Goal: Task Accomplishment & Management: Complete application form

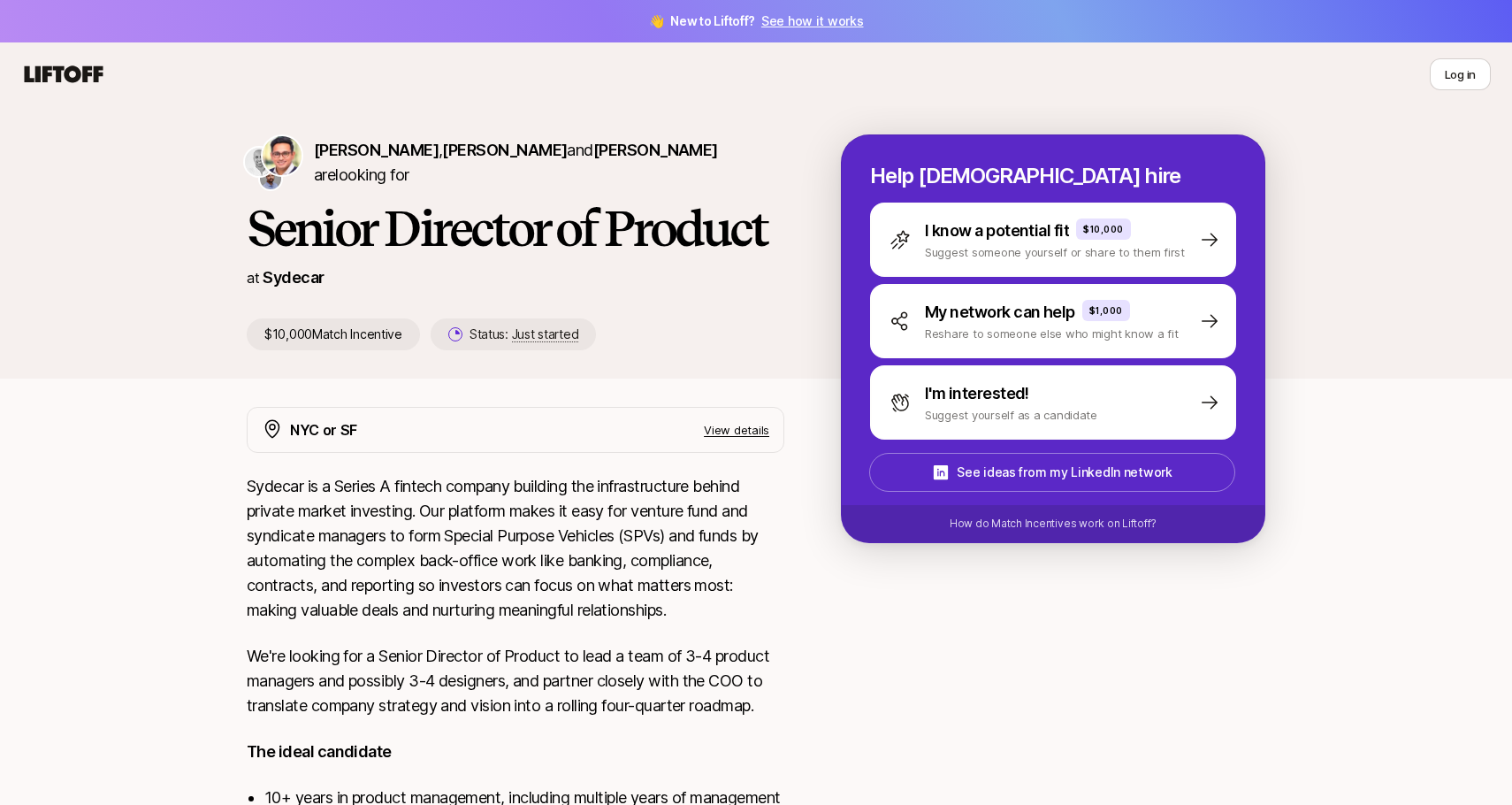
click at [808, 22] on link "See how it works" at bounding box center [813, 20] width 103 height 15
click at [1468, 82] on html "👋 New to Liftoff? See how it works V V [PERSON_NAME] , [PERSON_NAME] and [PERSO…" at bounding box center [756, 402] width 1512 height 805
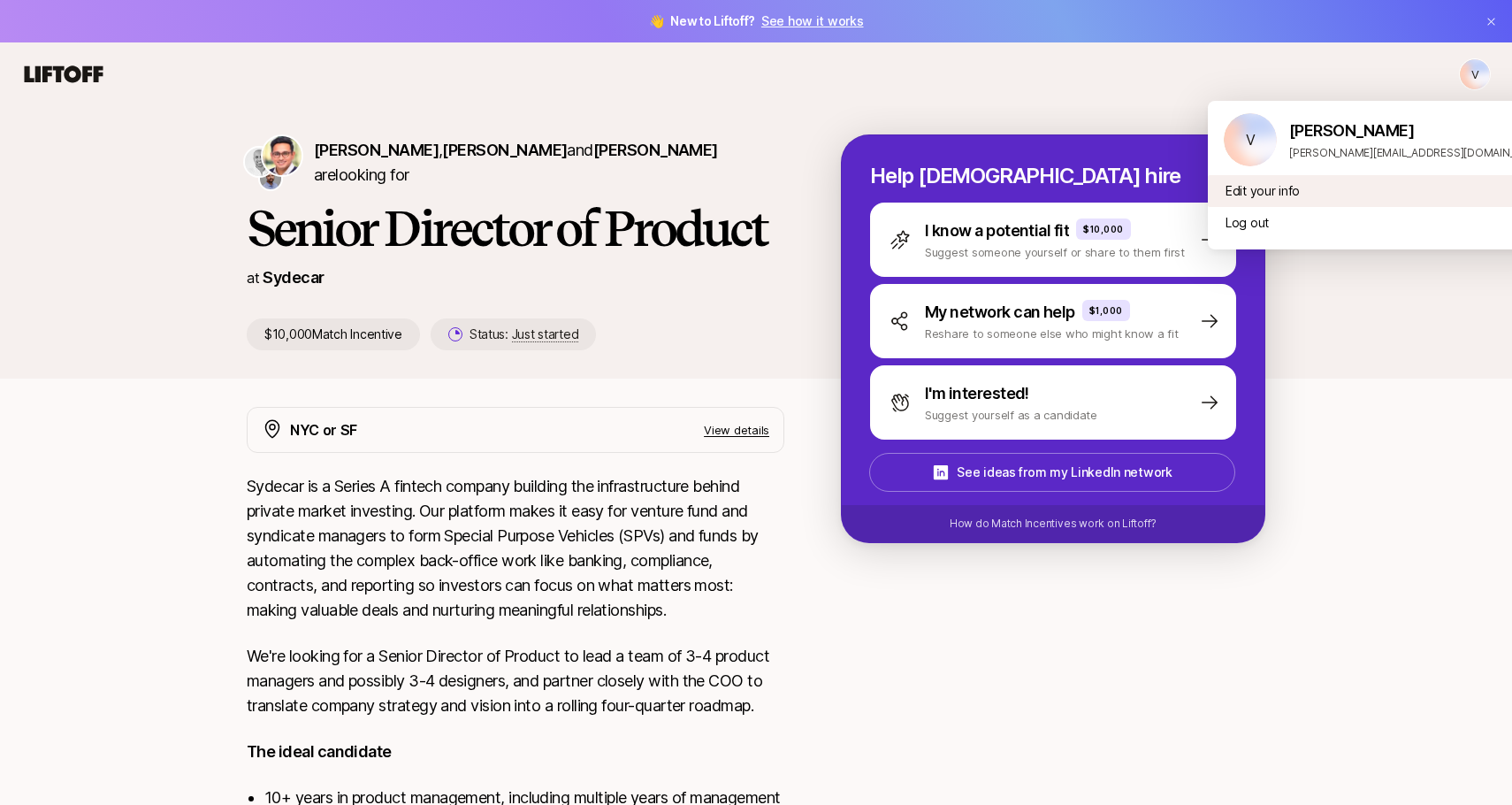
click at [1272, 190] on div "Edit your info" at bounding box center [1385, 191] width 354 height 32
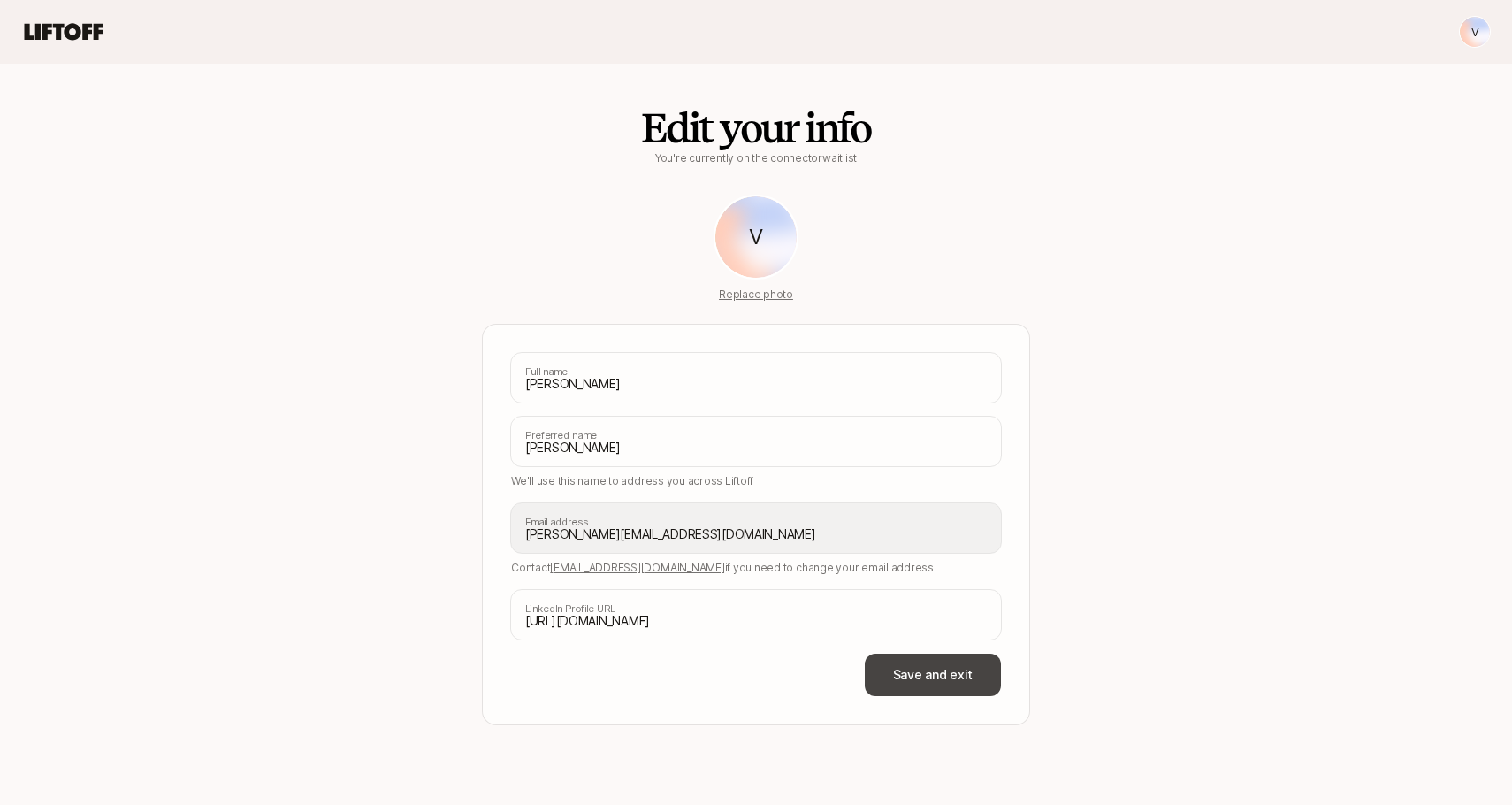
click at [961, 677] on button "Save and exit" at bounding box center [933, 675] width 136 height 42
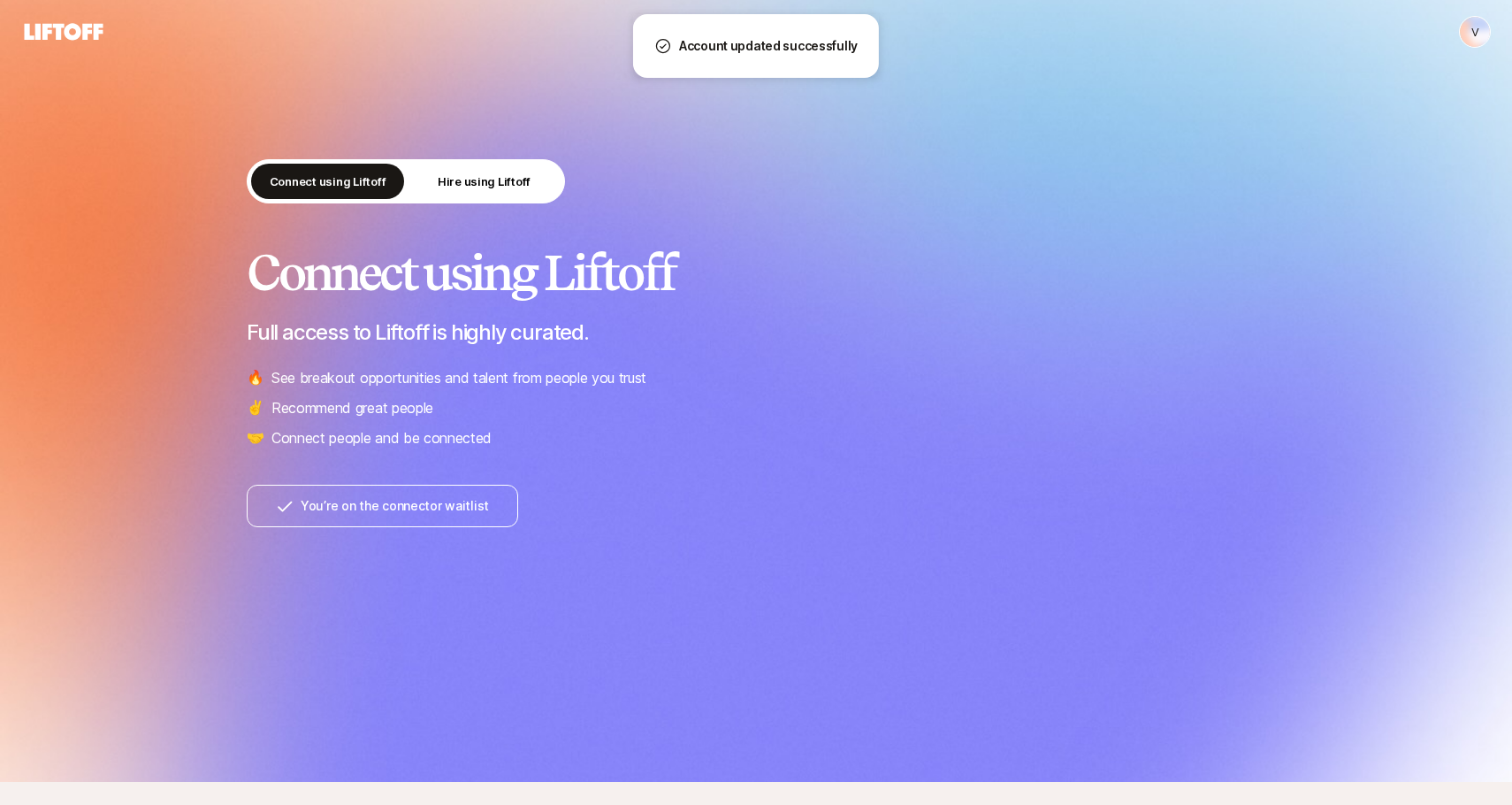
click at [1481, 32] on html "V V Connect using Liftoff Hire using Liftoff Connect using Liftoff Full access …" at bounding box center [756, 402] width 1512 height 805
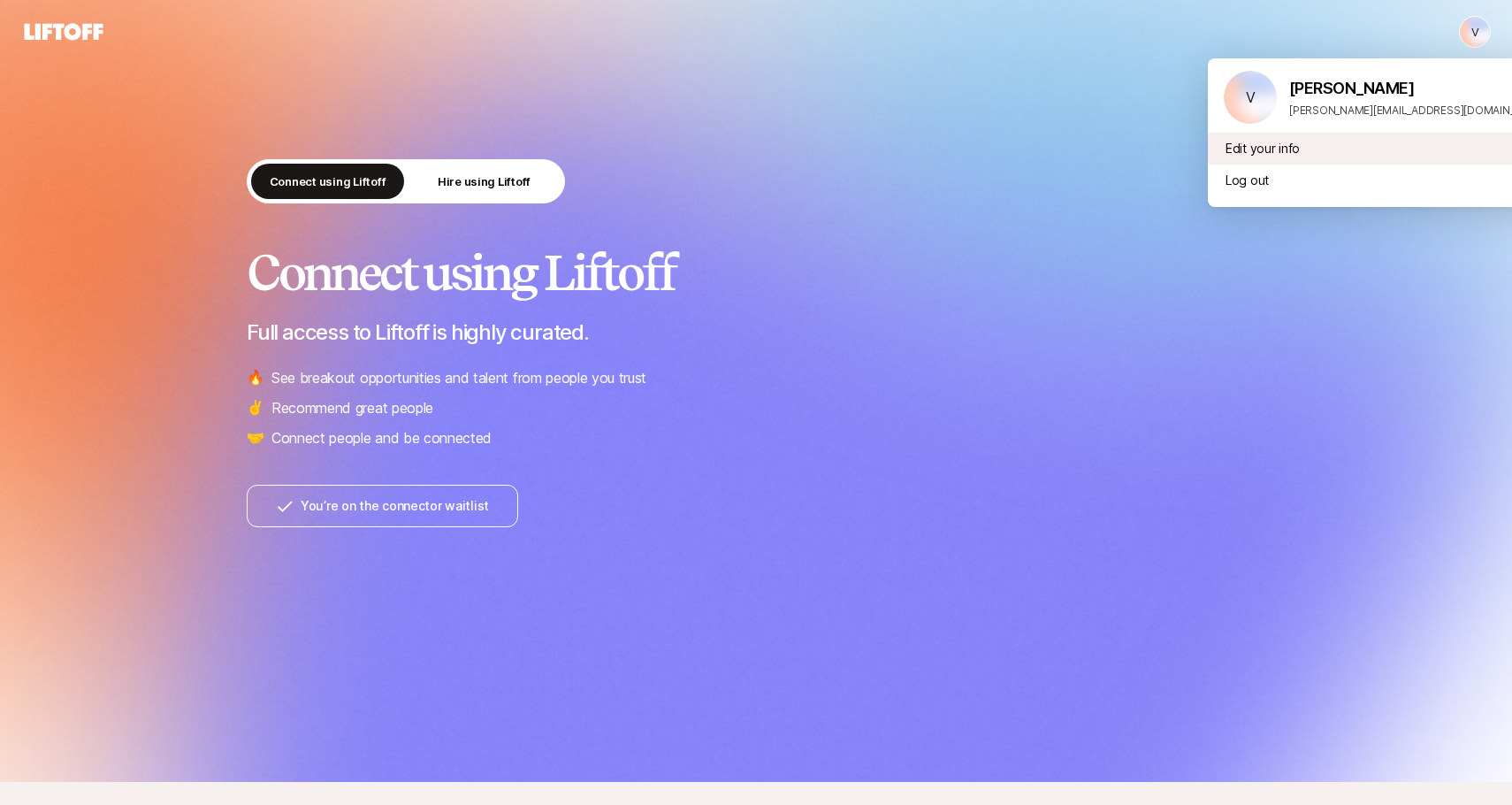
click at [1263, 153] on div "Edit your info" at bounding box center [1385, 149] width 354 height 32
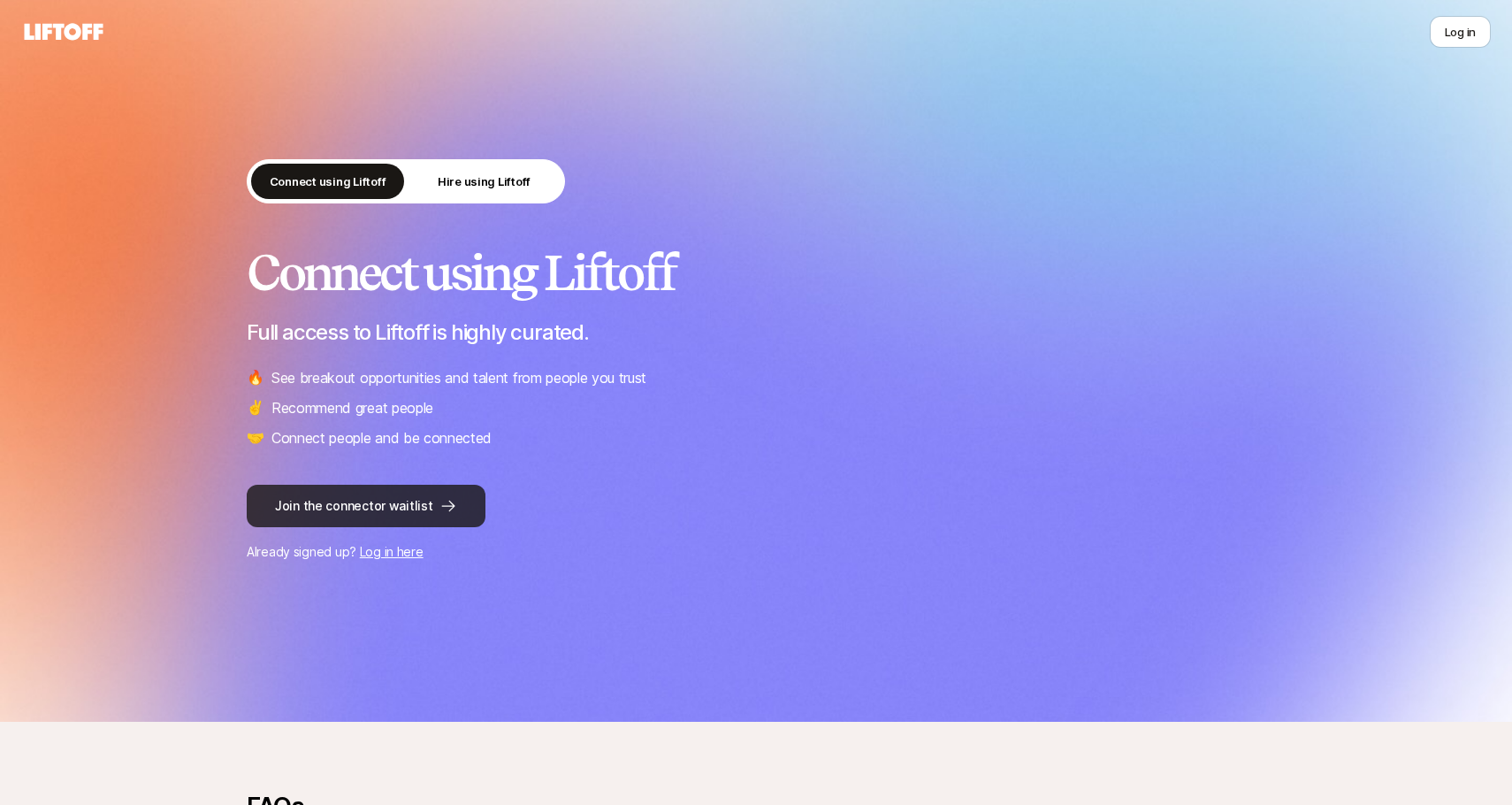
click at [406, 511] on button "Join the connector waitlist" at bounding box center [366, 505] width 239 height 42
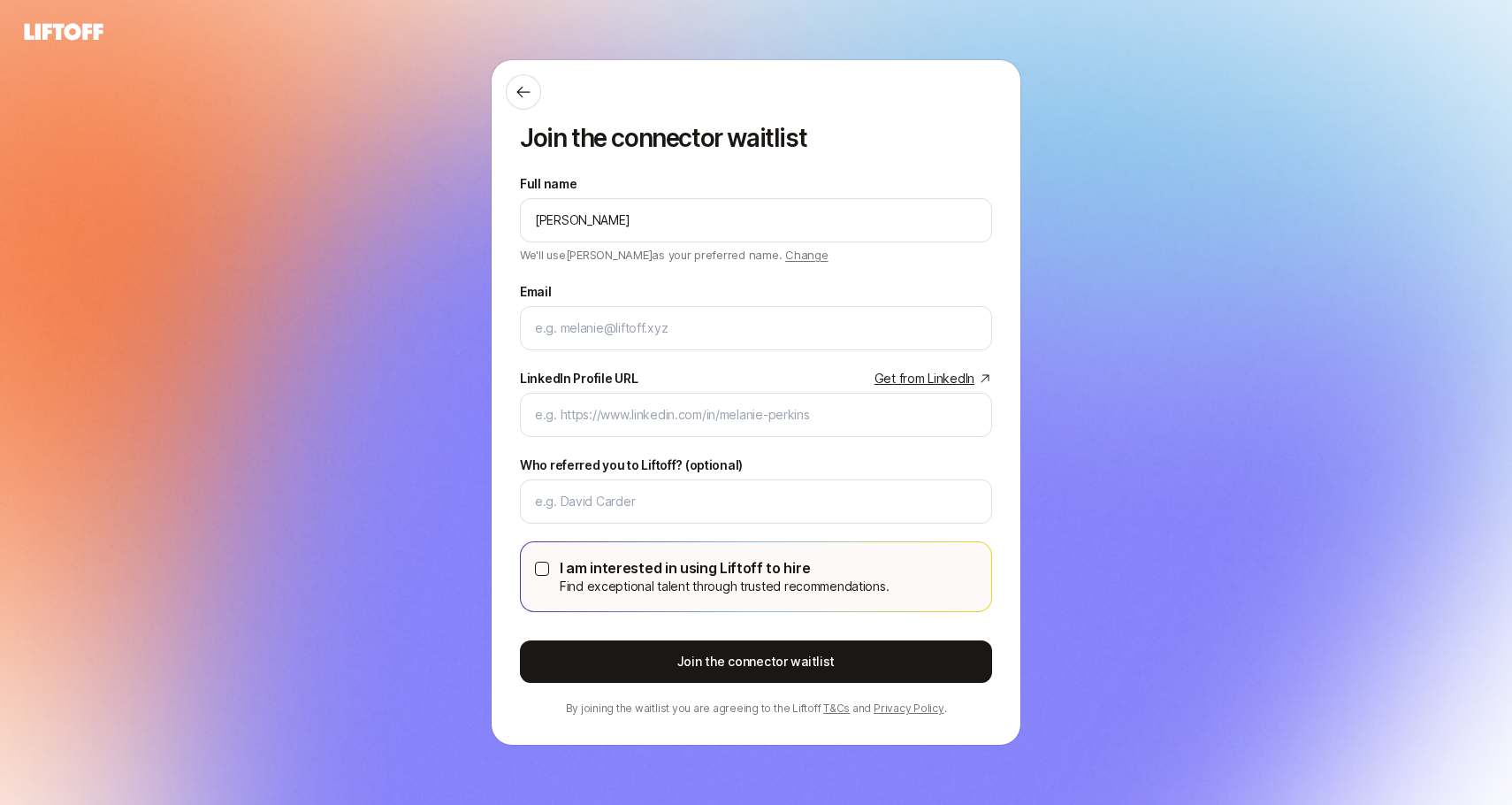
type input "[PERSON_NAME]"
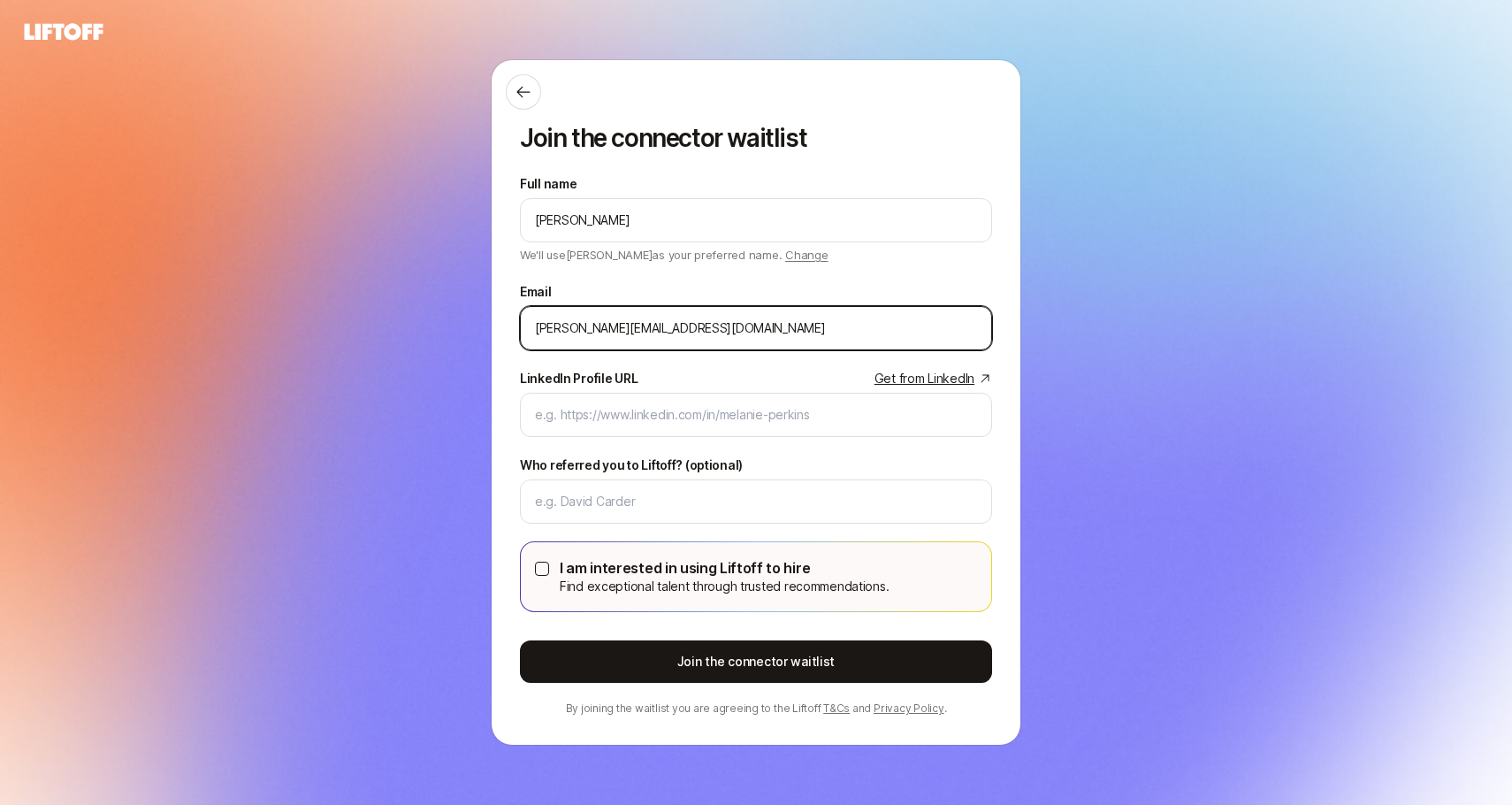
type input "[PERSON_NAME][EMAIL_ADDRESS][DOMAIN_NAME]"
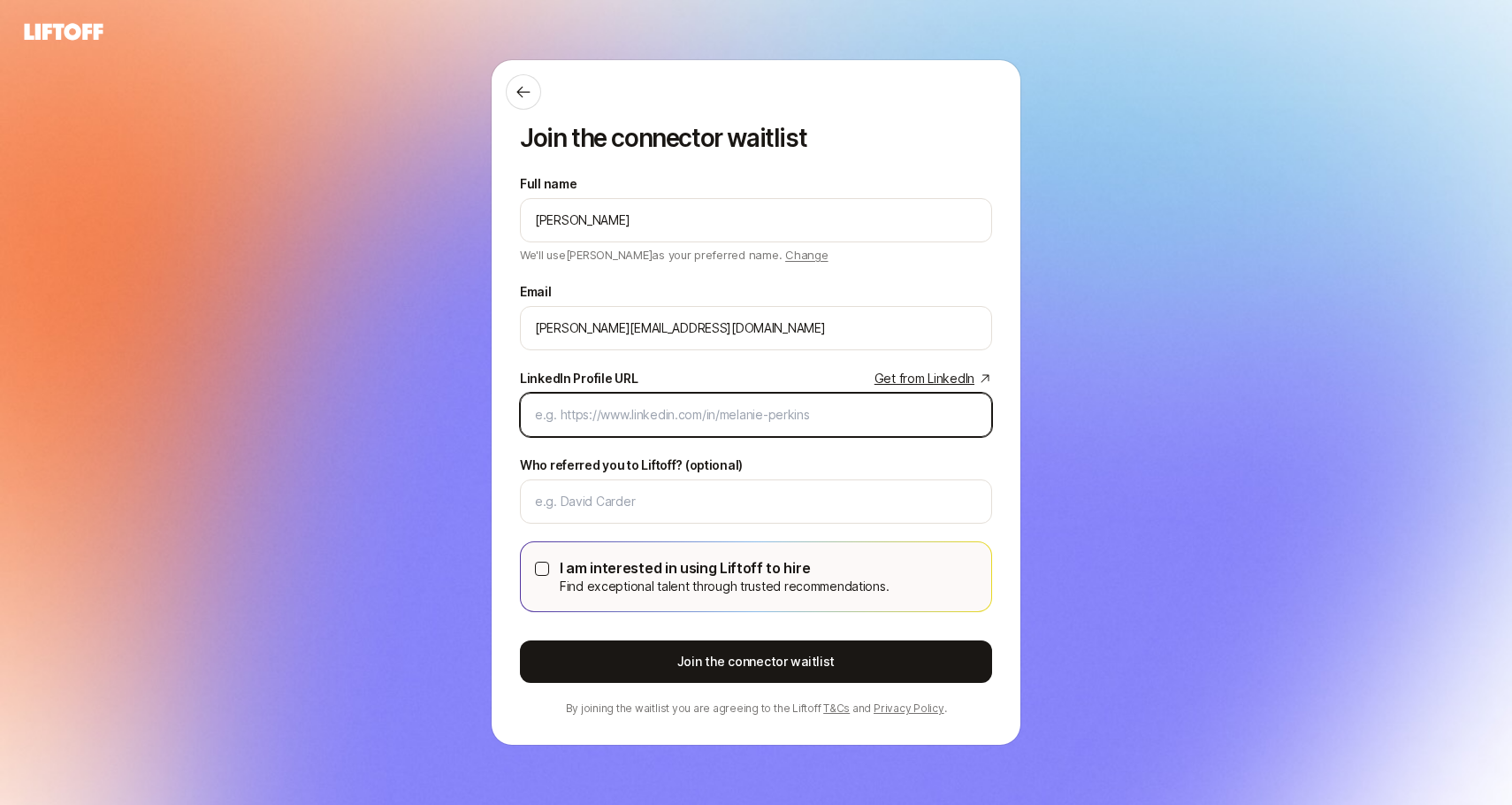
click at [636, 423] on input "LinkedIn Profile URL Get from LinkedIn" at bounding box center [756, 415] width 442 height 22
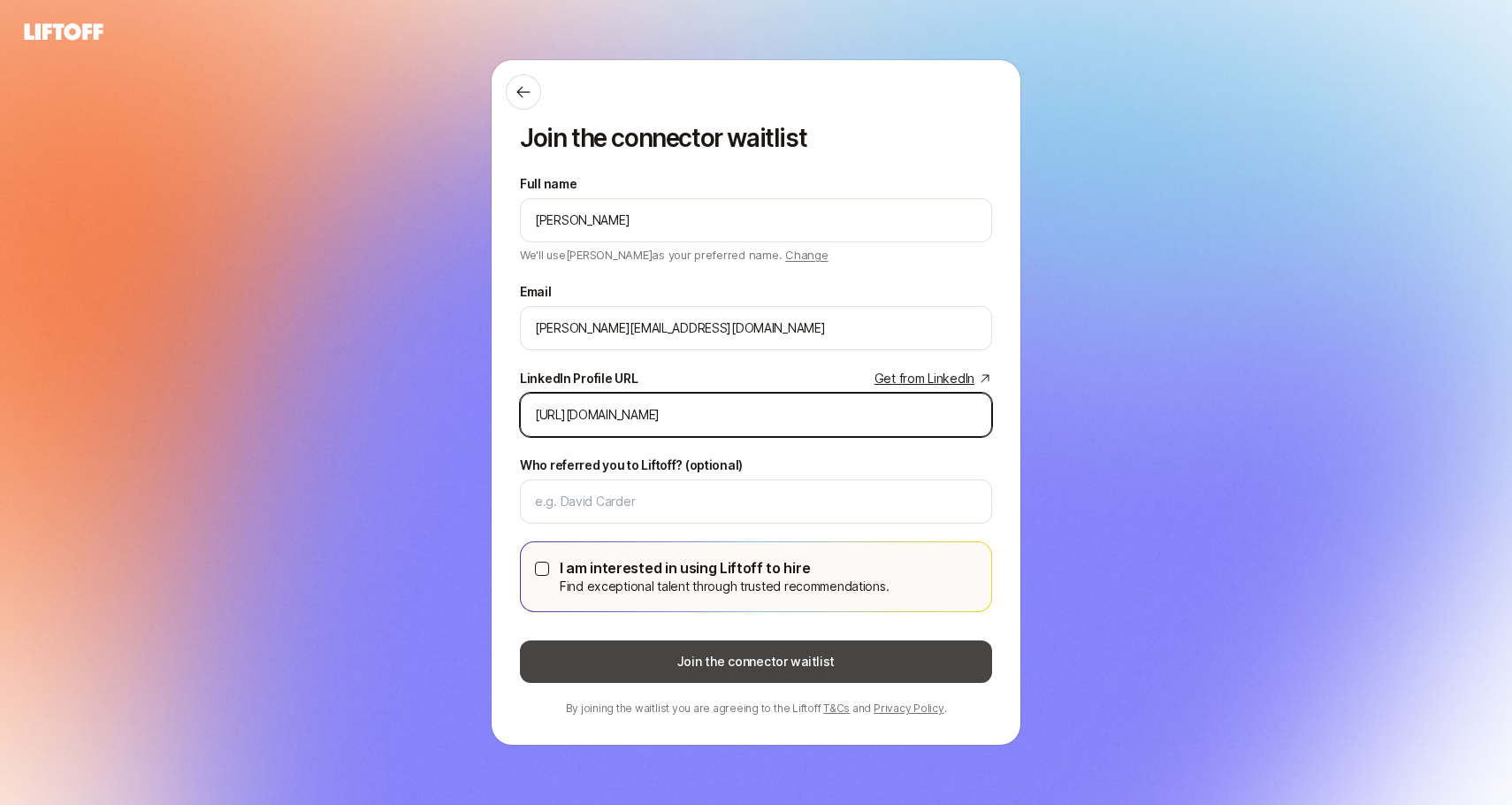
type input "[URL][DOMAIN_NAME]"
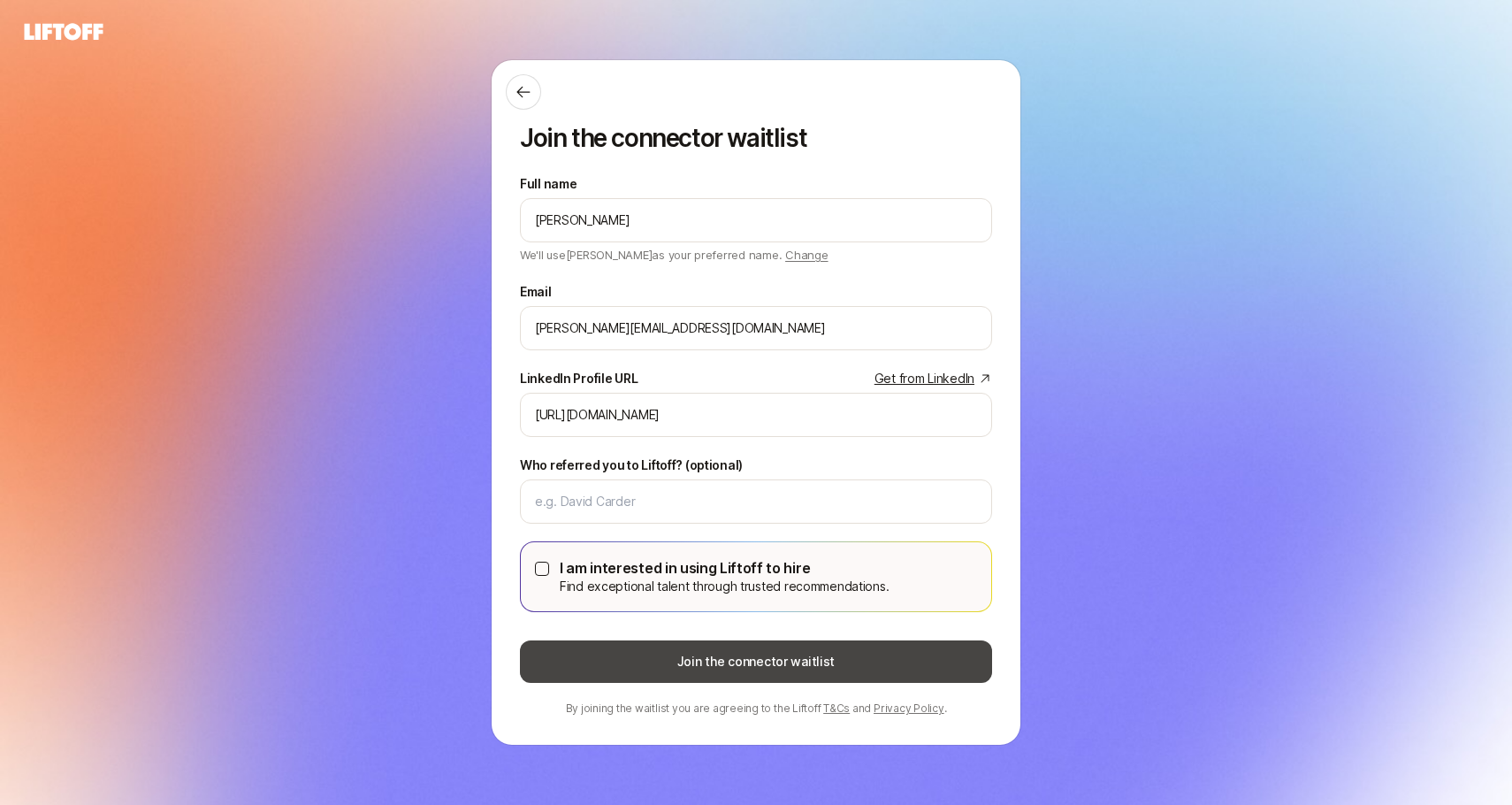
click at [754, 668] on button "Join the connector waitlist" at bounding box center [756, 661] width 472 height 42
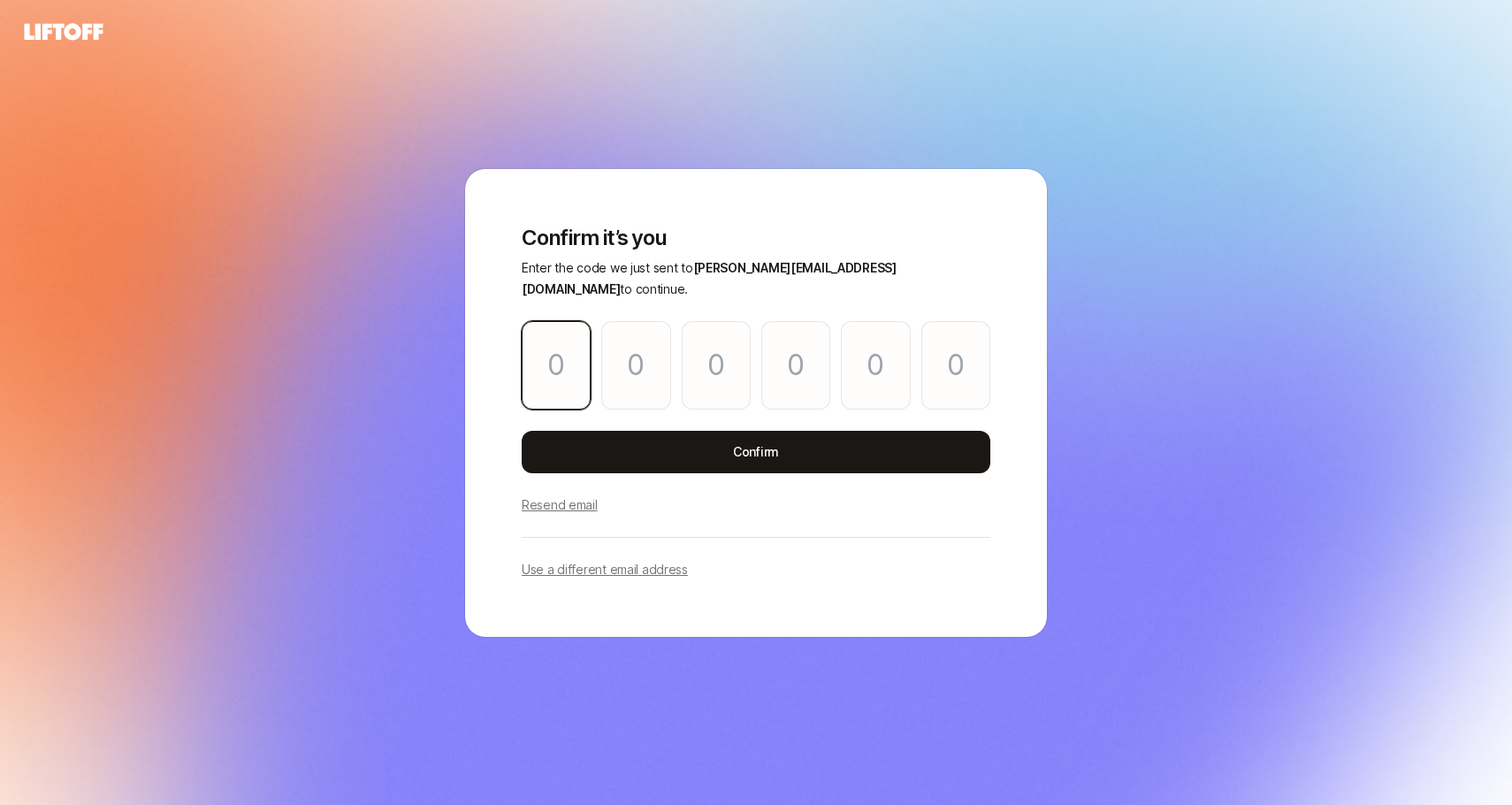
type input "8"
type input "5"
type input "2"
type input "6"
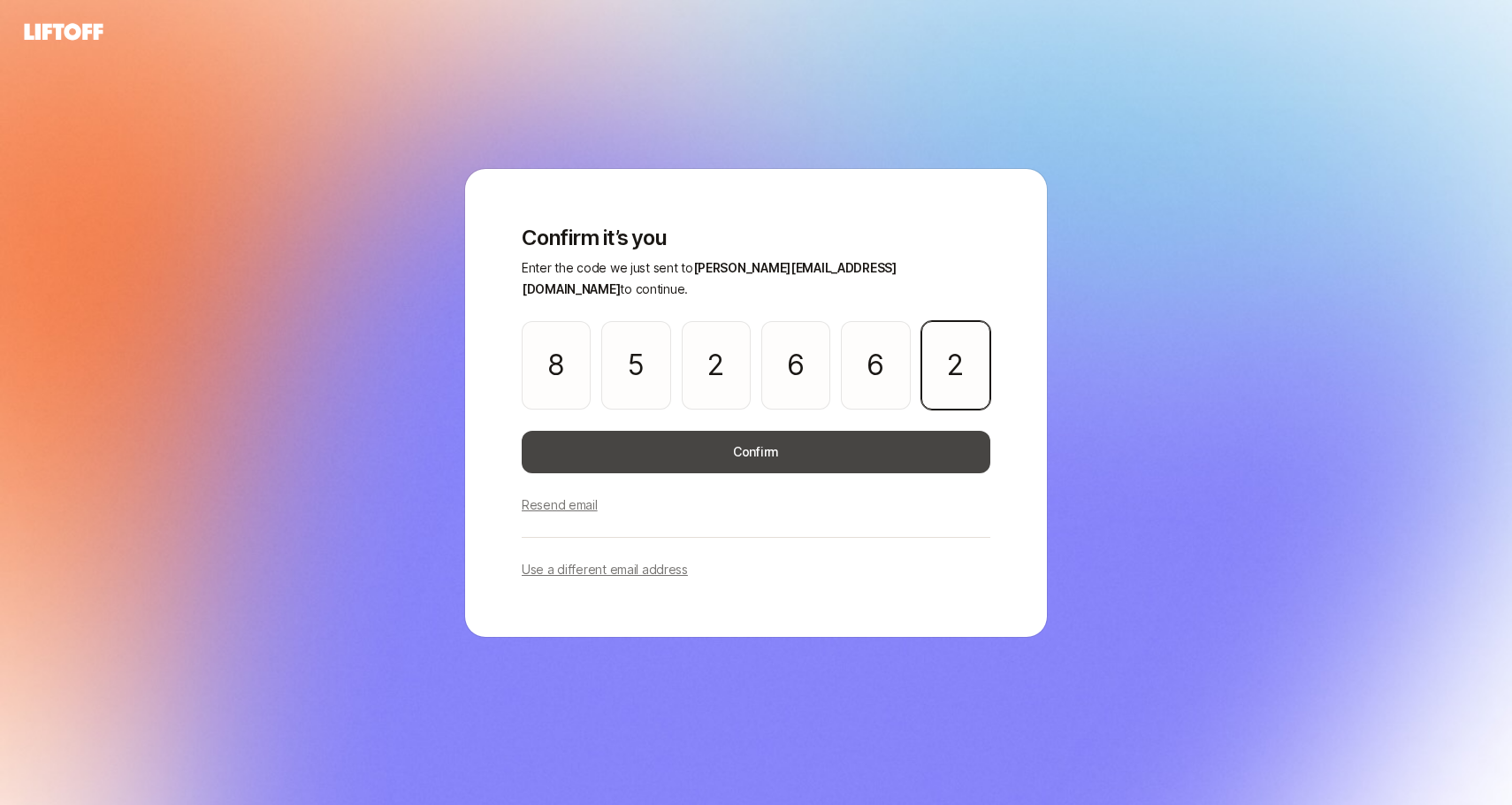
type input "2"
click at [739, 443] on button "Confirm" at bounding box center [756, 452] width 468 height 42
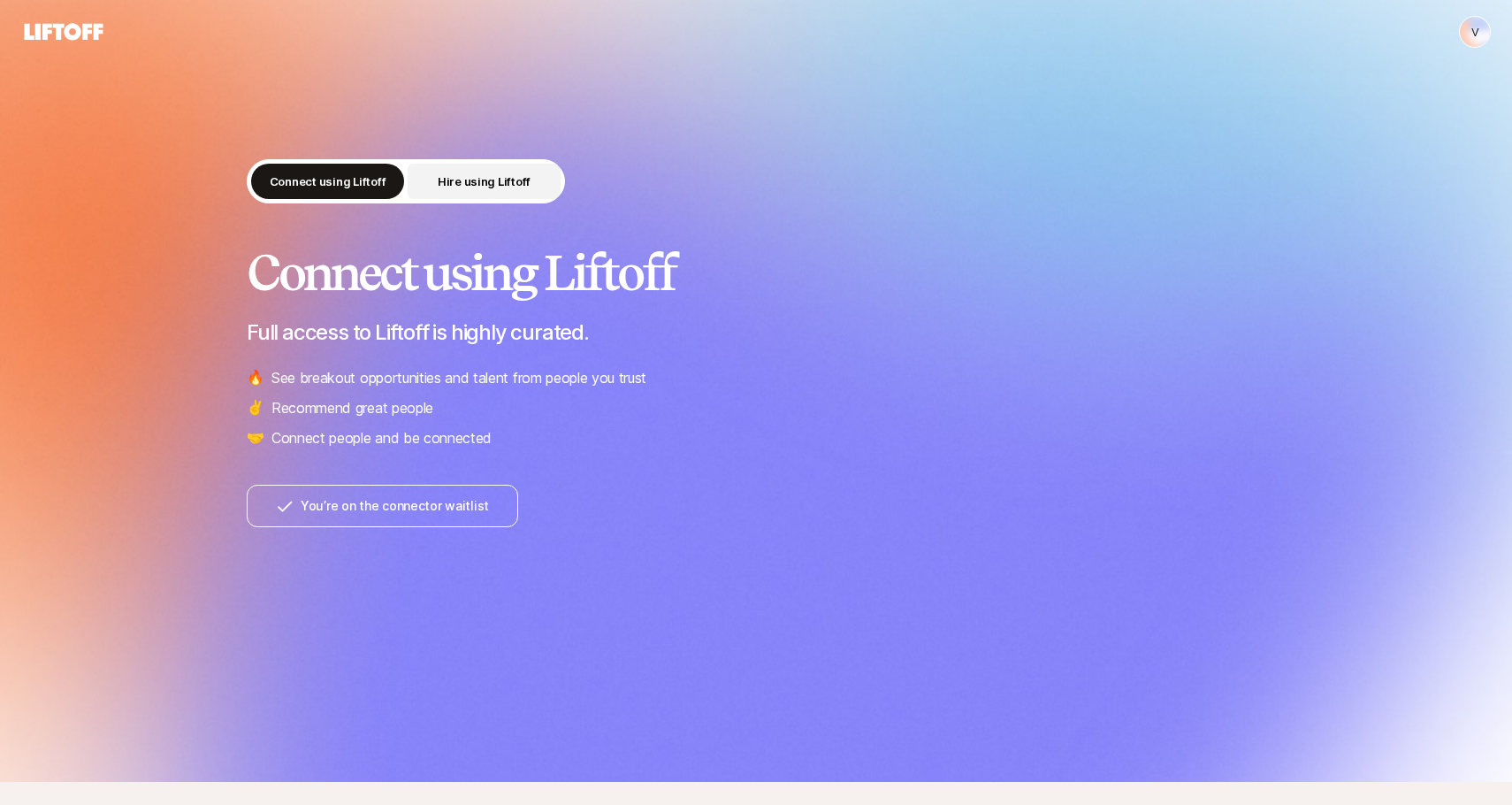
click at [502, 187] on p "Hire using Liftoff" at bounding box center [484, 182] width 93 height 18
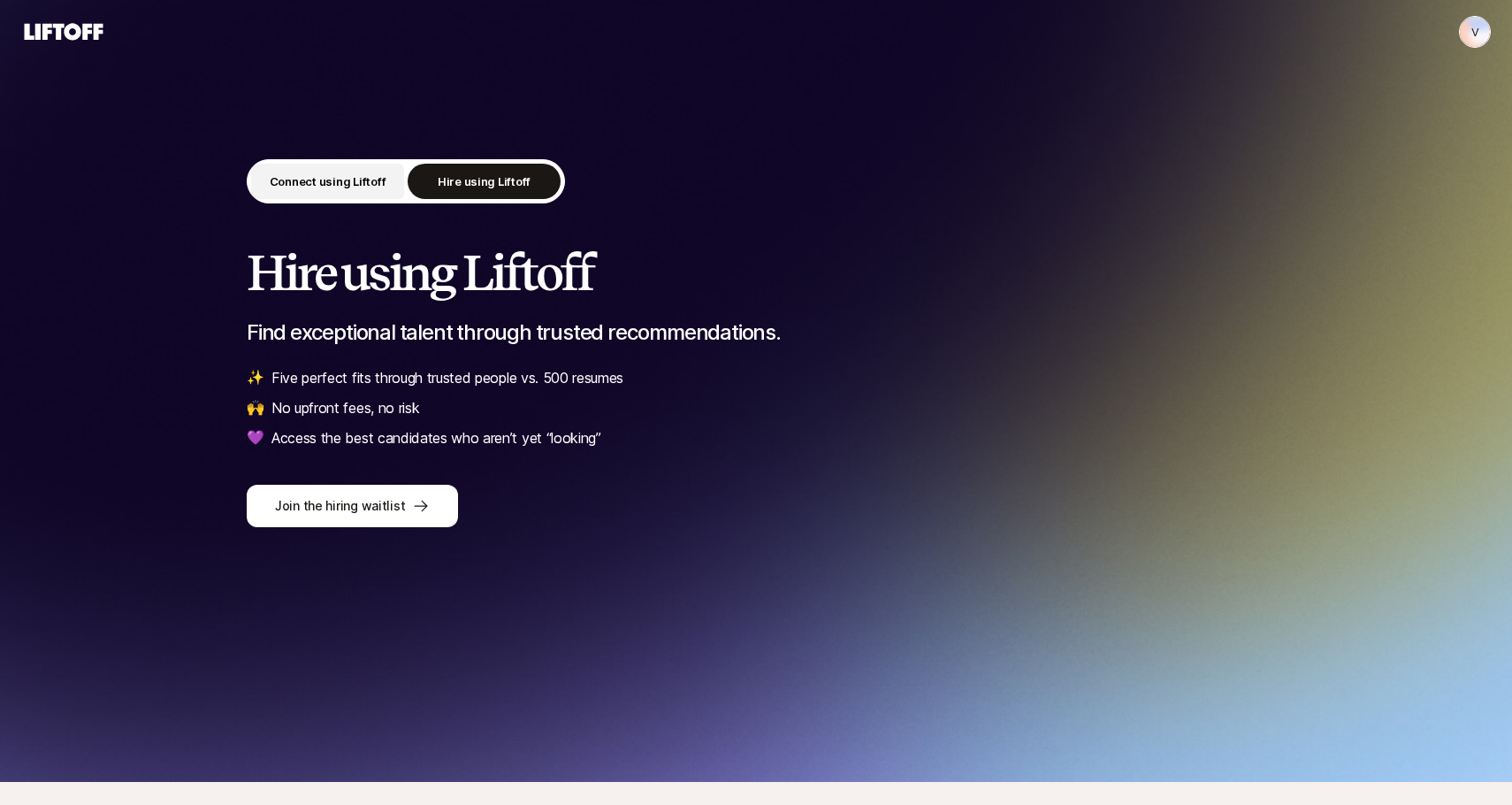
click at [350, 183] on p "Connect using Liftoff" at bounding box center [328, 182] width 116 height 18
